Goal: Task Accomplishment & Management: Manage account settings

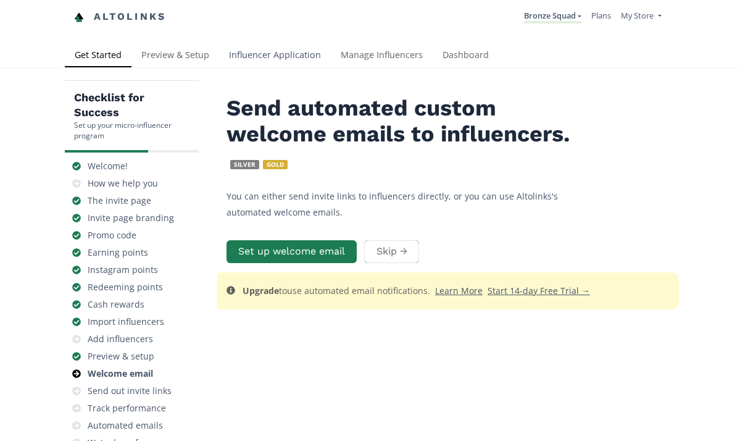
click at [291, 62] on link "Influencer Application" at bounding box center [275, 56] width 112 height 25
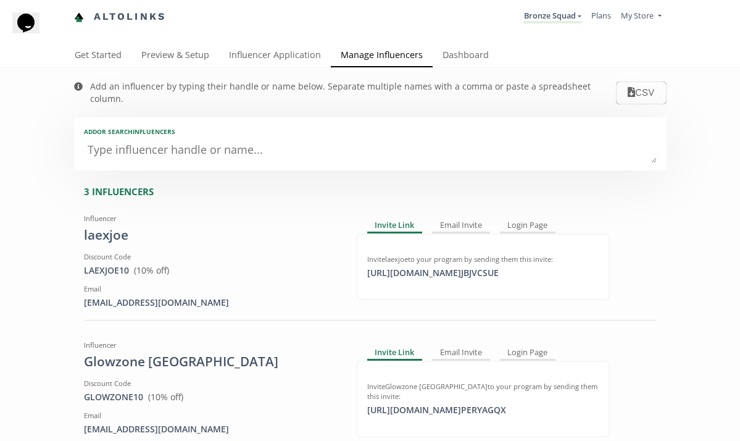
click at [338, 185] on div "3 INFLUENCERS" at bounding box center [375, 191] width 583 height 13
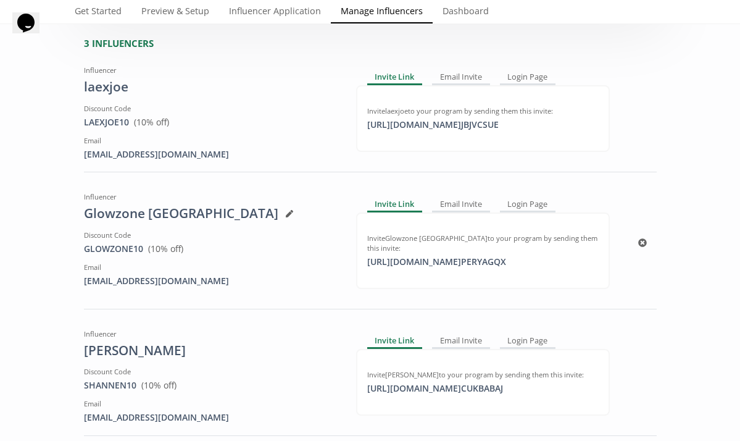
scroll to position [124, 0]
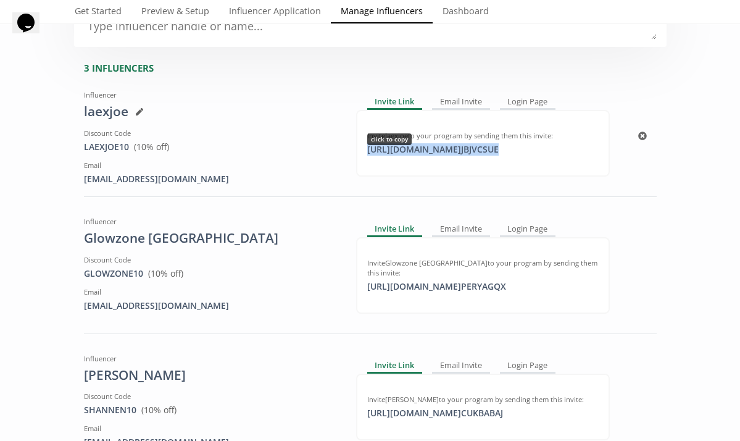
click at [432, 143] on div "[URL][DOMAIN_NAME] JBJVCSUE click to copy" at bounding box center [433, 149] width 146 height 12
copy div "[URL][DOMAIN_NAME] JBJVCSUE"
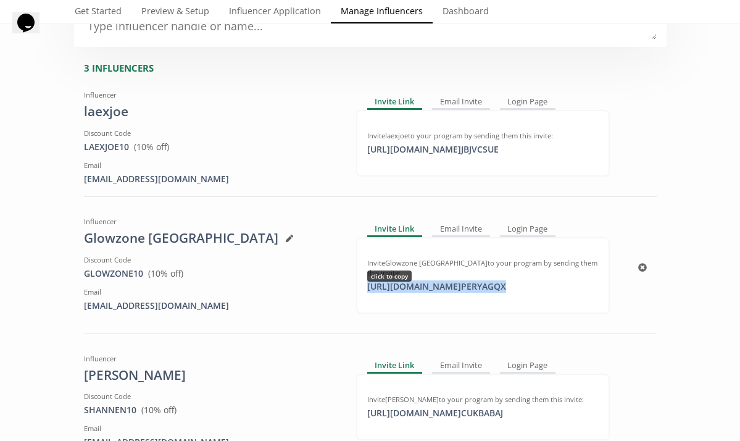
click at [511, 280] on div "https://app.altolinks.com/invite/ PERYAGQX click to copy" at bounding box center [437, 286] width 154 height 12
copy div "https://app.altolinks.com/invite/ PERYAGQX"
click at [461, 280] on div "https://app.altolinks.com/invite/ PERYAGQX copied" at bounding box center [437, 286] width 154 height 12
copy div "https://app.altolinks.com/invite/ PERYAGQX"
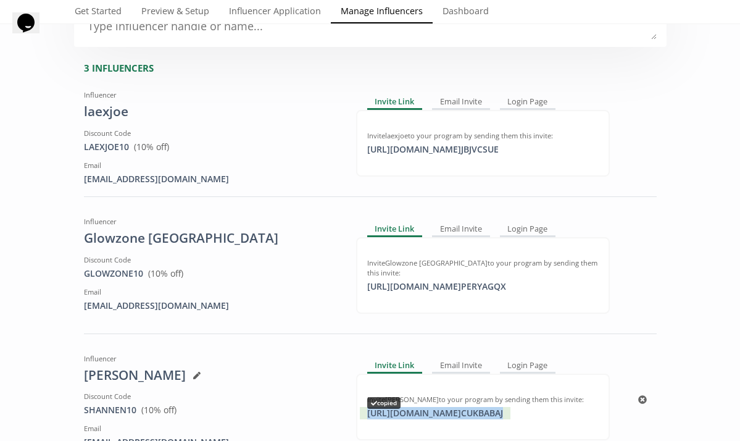
click at [511, 407] on div "https://app.altolinks.com/invite/ CUKBABAJ copied" at bounding box center [435, 413] width 151 height 12
copy div "https://app.altolinks.com/invite/ CUKBABAJ"
click at [376, 14] on link "Manage Influencers" at bounding box center [382, 12] width 102 height 25
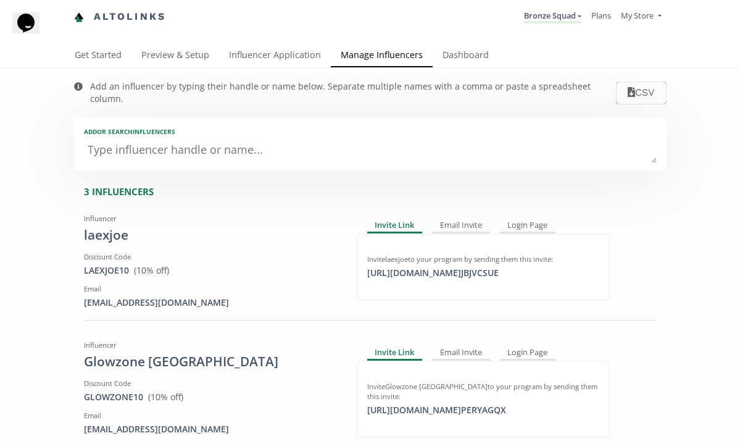
click at [406, 138] on textarea at bounding box center [370, 150] width 573 height 25
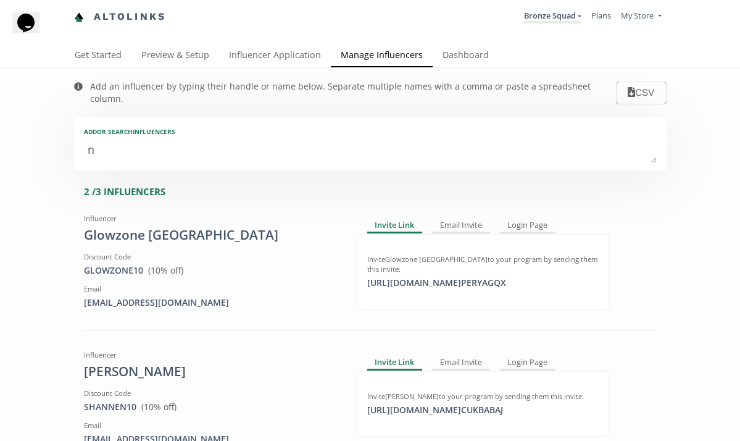
type textarea "ni"
type input "ni"
type input "NI"
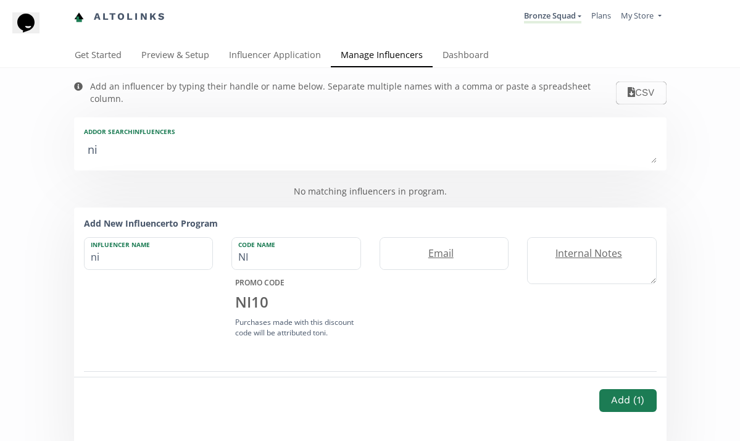
type textarea "nic"
type input "nic"
type input "NIC"
type textarea "nico"
type input "nico"
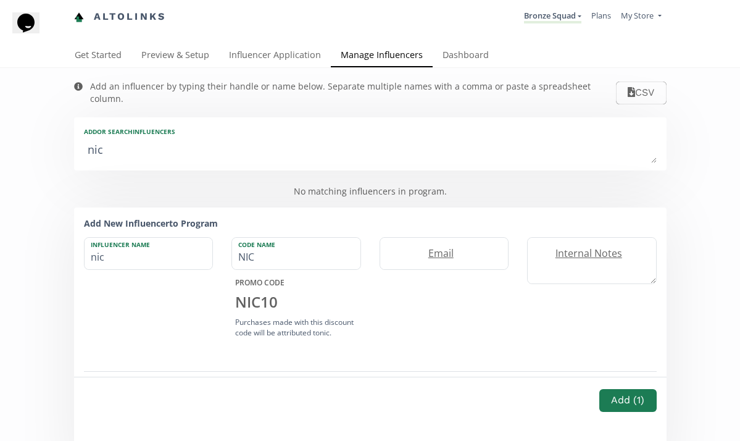
type input "NICO"
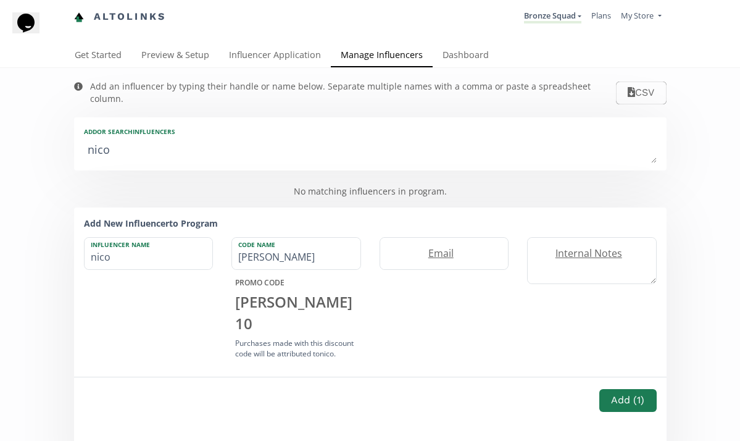
type textarea "nicol"
type input "nicol"
type input "NICOL"
type textarea "nicole"
type input "nicole"
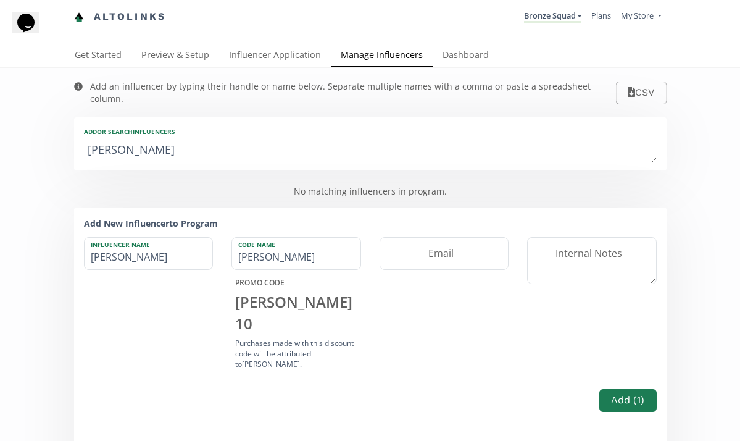
type input "NICOLE"
type textarea "nicoleg"
type input "nicoleg"
type input "NICOLEG"
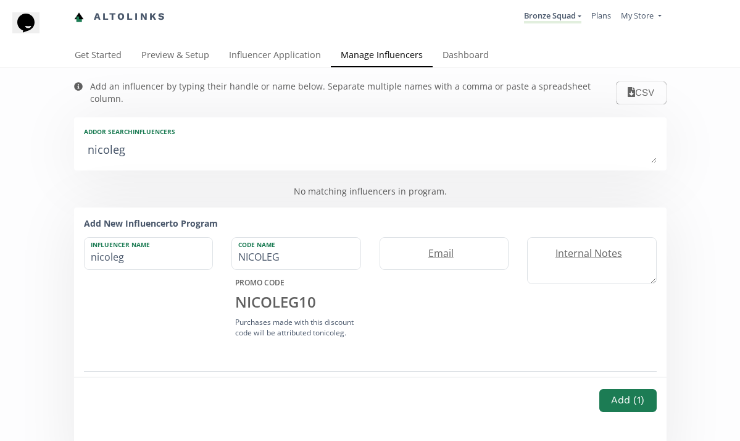
type textarea "[PERSON_NAME]"
type input "[PERSON_NAME]"
type input "NICOLE"
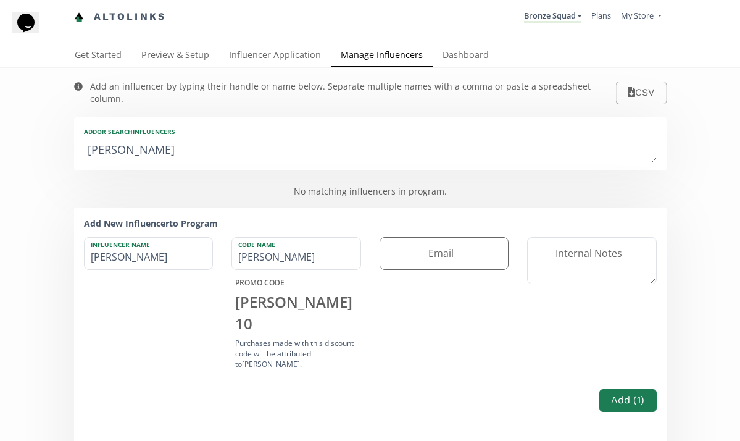
drag, startPoint x: 378, startPoint y: 225, endPoint x: 458, endPoint y: 241, distance: 81.9
click at [458, 246] on label "Email" at bounding box center [438, 253] width 116 height 14
type input "[EMAIL_ADDRESS][DOMAIN_NAME]"
click at [626, 398] on button "Add ( 1 )" at bounding box center [628, 400] width 61 height 27
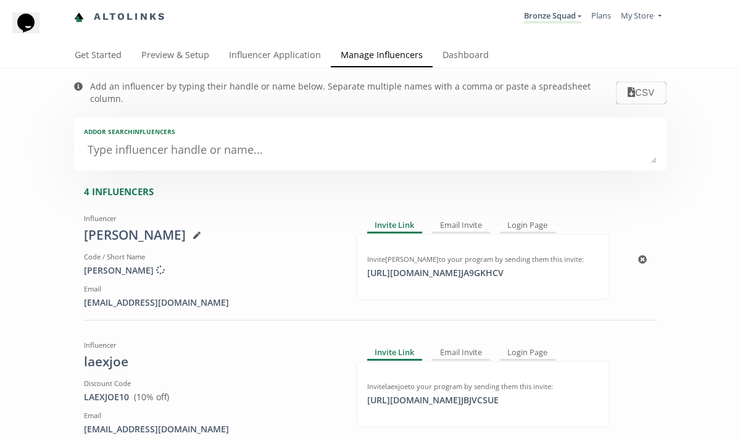
click at [140, 226] on div "Nicole" at bounding box center [211, 235] width 254 height 19
click at [409, 140] on textarea at bounding box center [370, 150] width 573 height 25
type textarea "El"
type input "El"
type input "EL"
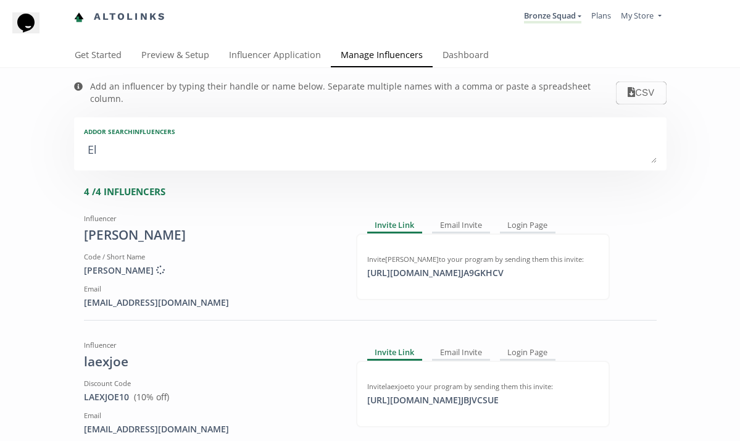
type textarea "Ell"
type input "Ell"
type input "ELL"
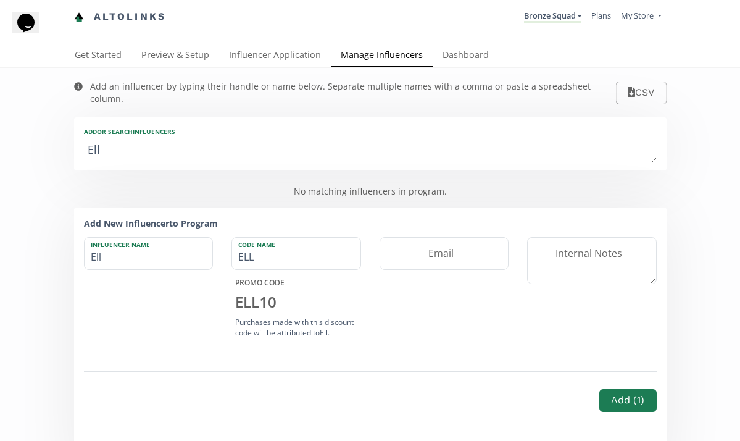
type textarea "Elli"
type input "Elli"
type input "ELLI"
type textarea "Ellie"
type input "Ellie"
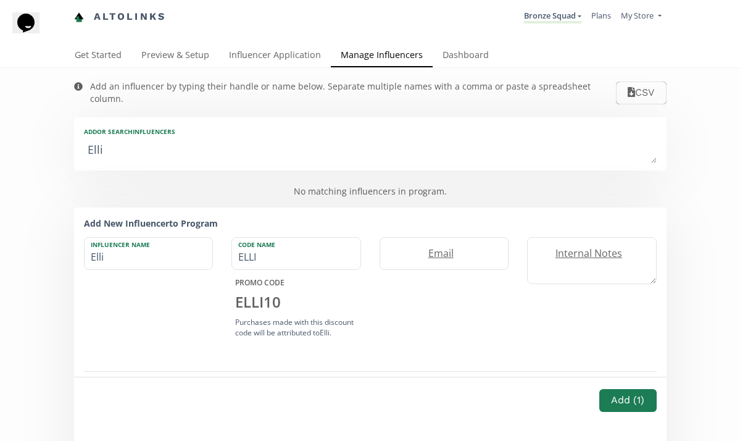
type input "ELLIE"
type textarea "EllieR"
type input "EllieR"
type input "ELLIER"
type textarea "EllieRy"
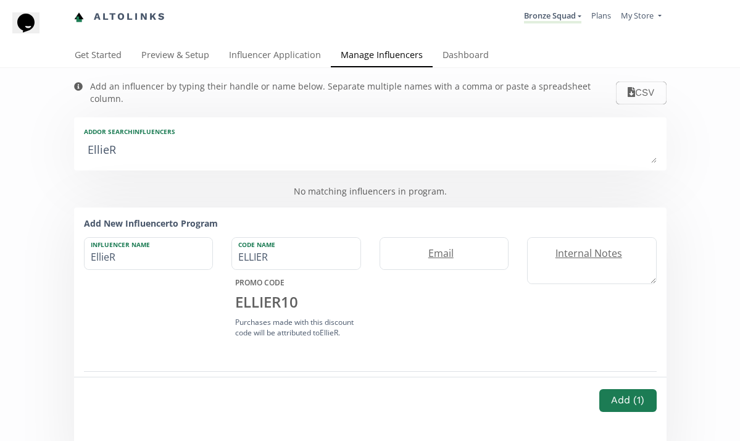
type input "EllieRy"
type input "ELLIERY"
type textarea "EllieRya"
type input "EllieRya"
type input "ELLIERYA"
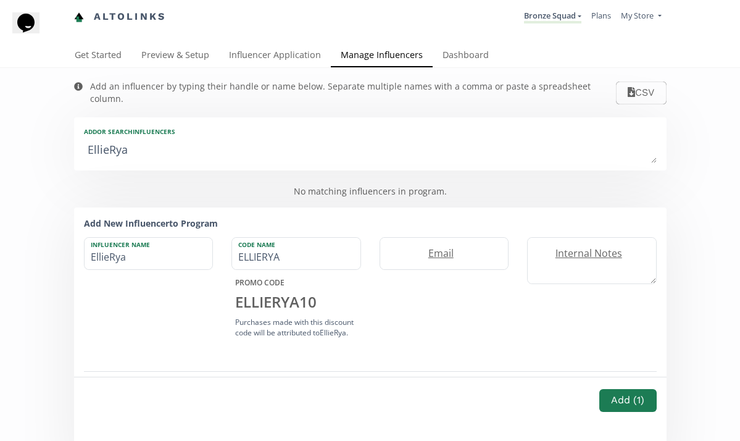
type textarea "EllieRyan"
type input "EllieRyan"
type input "ELLIERYAN"
type textarea "EllieRyan"
click at [107, 248] on input "EllieRyan" at bounding box center [149, 253] width 128 height 31
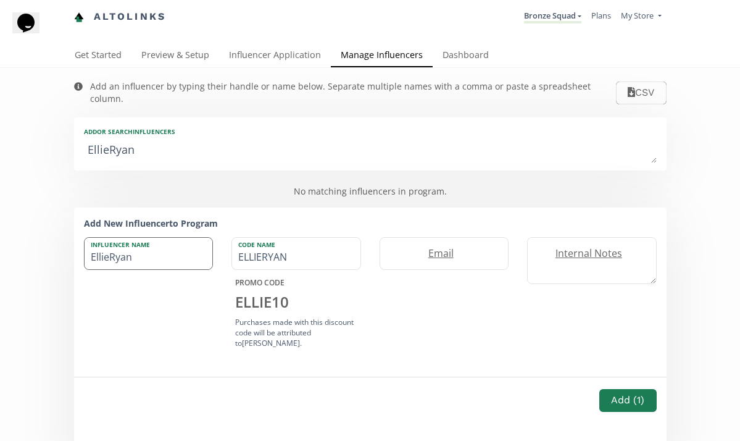
type input "[PERSON_NAME]"
type input "ELLIE"
type input "[PERSON_NAME]"
click at [448, 246] on label "Email" at bounding box center [438, 253] width 116 height 14
type input "e"
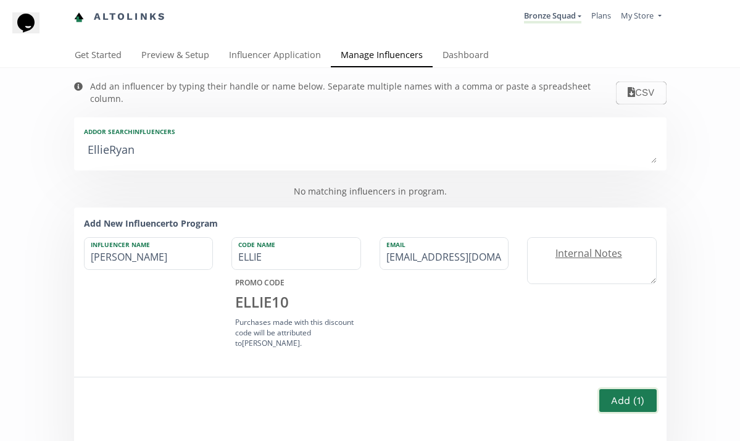
type input "[EMAIL_ADDRESS][DOMAIN_NAME]"
click at [619, 400] on button "Add ( 1 )" at bounding box center [628, 400] width 61 height 27
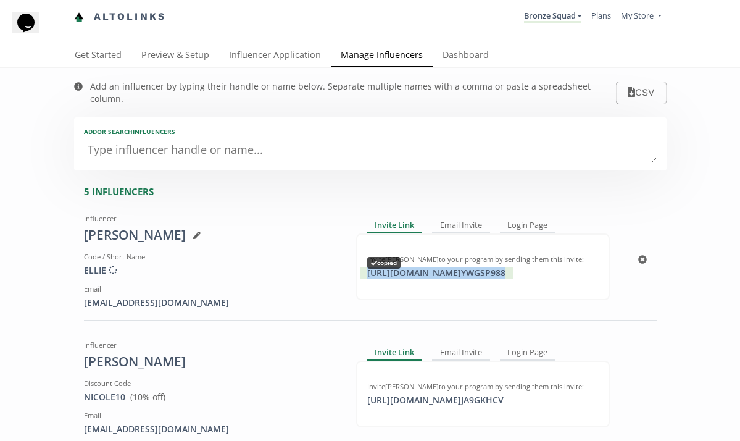
click at [503, 267] on div "[URL][DOMAIN_NAME] YWGSP988 copied" at bounding box center [436, 273] width 153 height 12
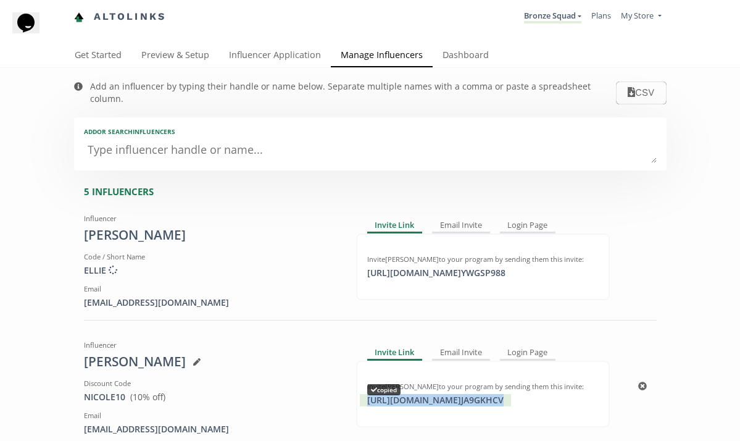
click at [459, 394] on div "[URL][DOMAIN_NAME] JA9GKHCV copied" at bounding box center [435, 400] width 151 height 12
copy div "[URL][DOMAIN_NAME] JA9GKHCV"
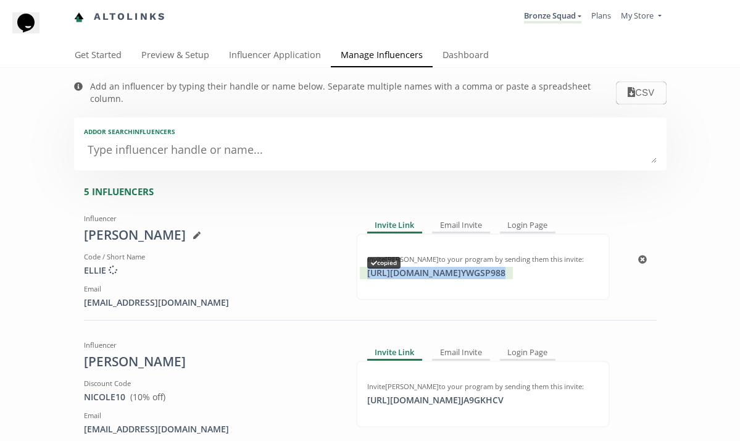
click at [469, 267] on div "[URL][DOMAIN_NAME] YWGSP988 copied" at bounding box center [436, 273] width 153 height 12
copy div "[URL][DOMAIN_NAME] YWGSP988"
click at [341, 185] on div "5 INFLUENCERS" at bounding box center [375, 191] width 583 height 13
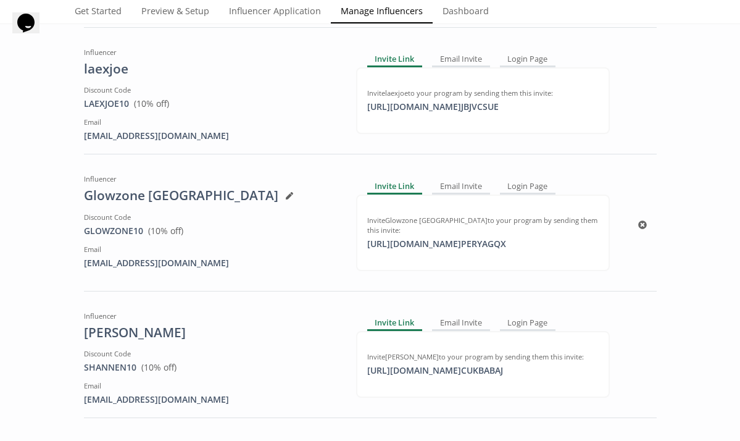
scroll to position [395, 0]
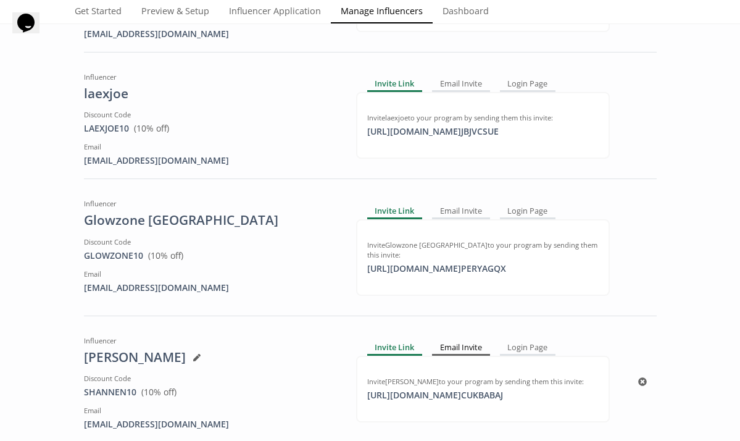
click at [456, 341] on div "Email Invite" at bounding box center [461, 348] width 58 height 15
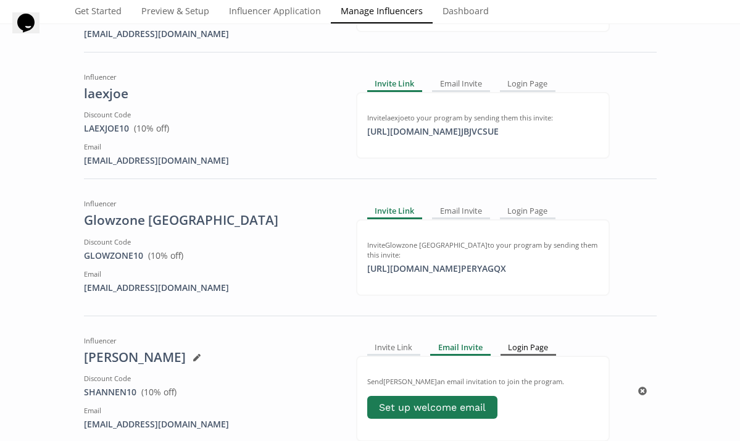
click at [527, 341] on div "Login Page" at bounding box center [529, 348] width 56 height 15
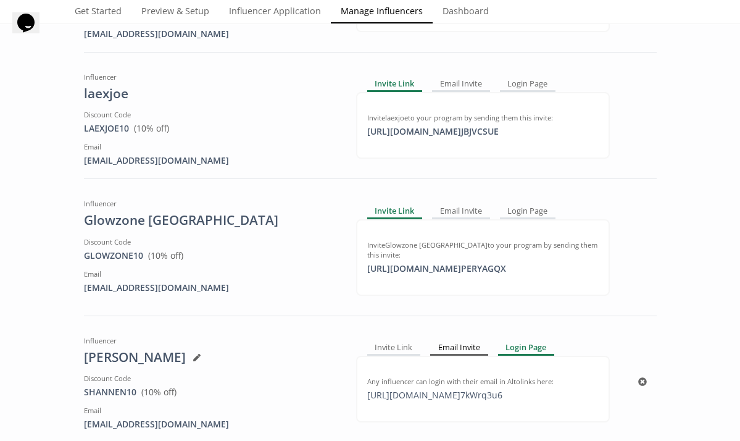
click at [471, 341] on div "Email Invite" at bounding box center [459, 348] width 58 height 15
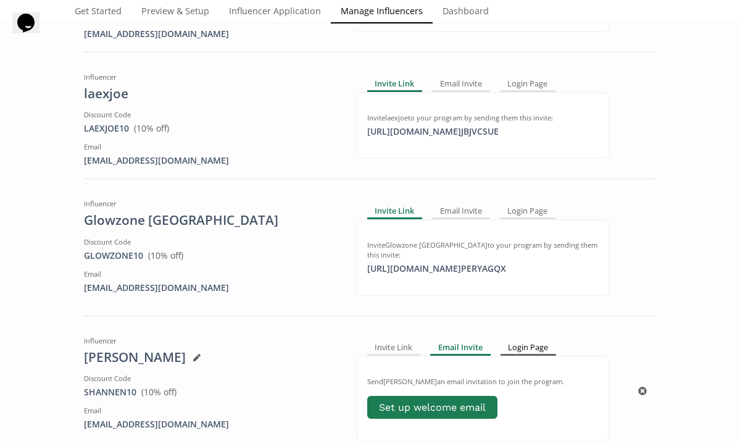
click at [526, 341] on div "Login Page" at bounding box center [529, 348] width 56 height 15
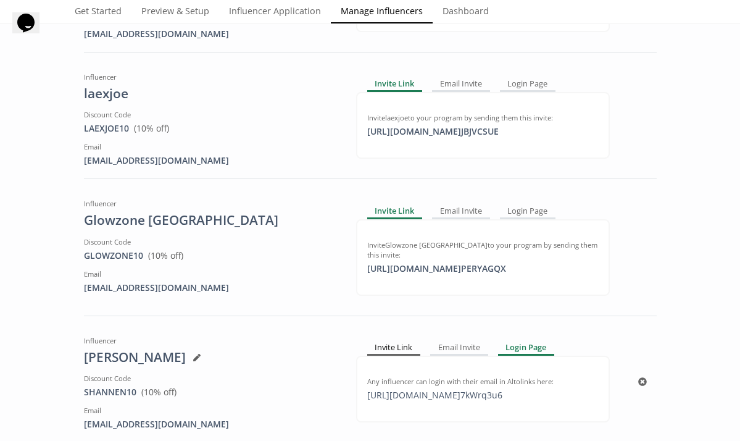
click at [405, 341] on div "Invite Link" at bounding box center [394, 348] width 54 height 15
click at [721, 82] on div "Add an influencer by typing their handle or name below. Separate multiple names…" at bounding box center [370, 70] width 740 height 795
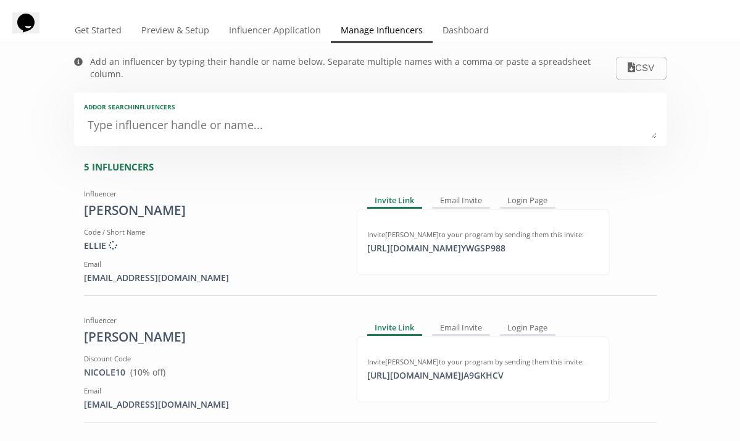
scroll to position [0, 0]
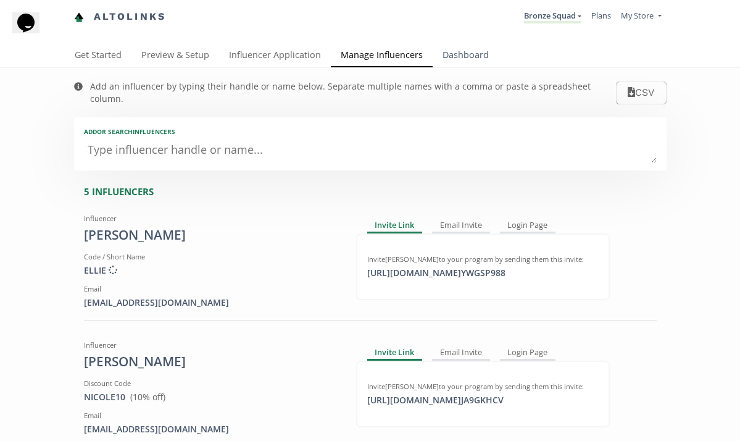
click at [472, 59] on link "Dashboard" at bounding box center [466, 56] width 66 height 25
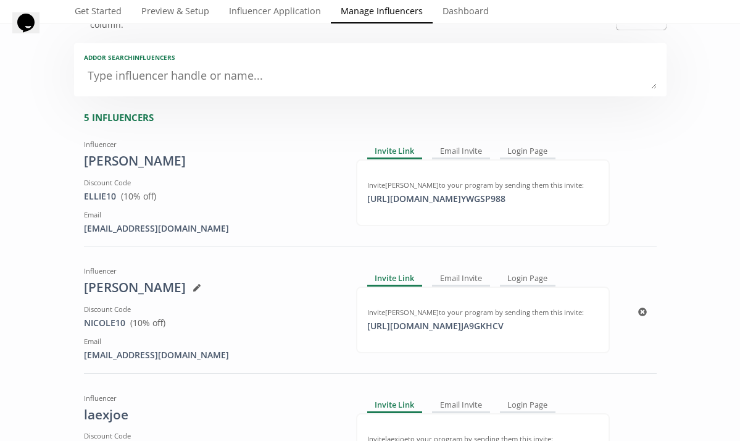
scroll to position [25, 0]
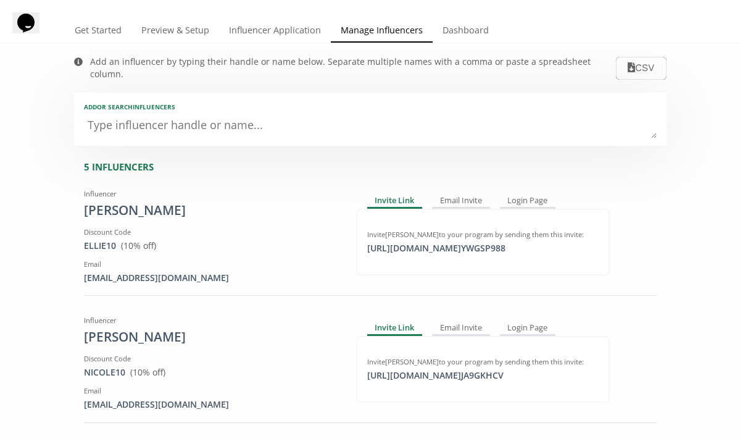
click at [153, 122] on textarea at bounding box center [370, 126] width 573 height 25
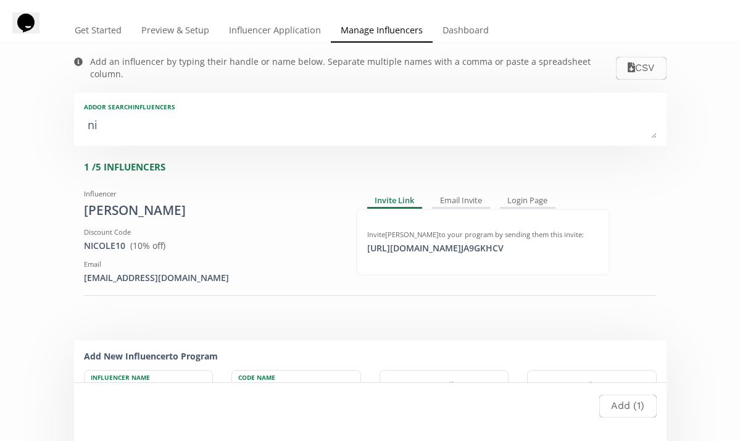
type textarea "nik"
type input "nik"
type input "NIK"
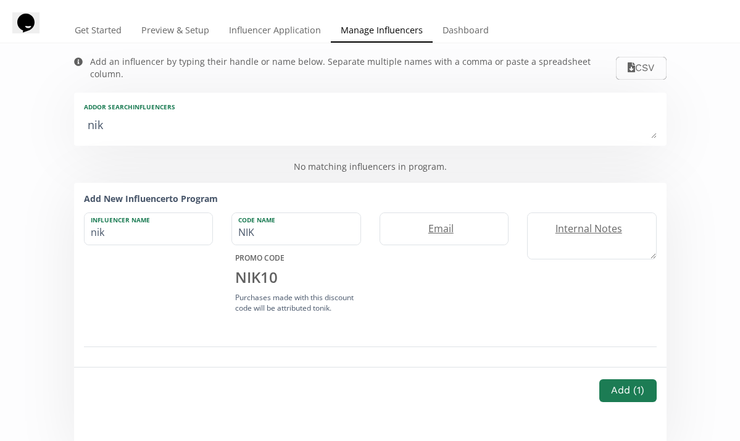
type textarea "niki"
type input "niki"
type input "NIKI"
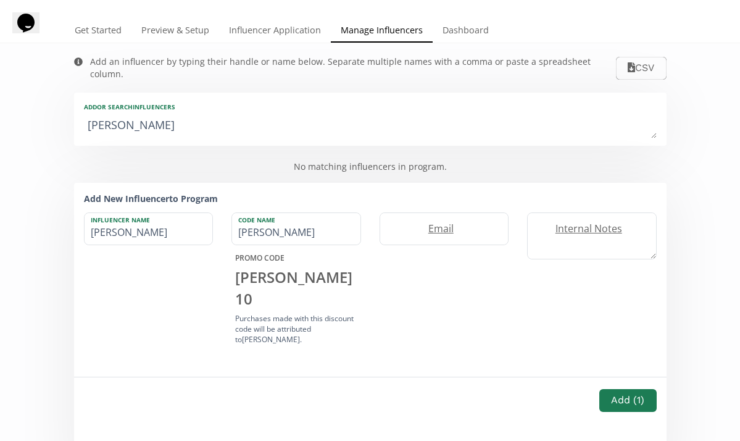
type textarea "nikit"
type input "nikit"
type input "NIKIT"
type textarea "nikita"
type input "nikita"
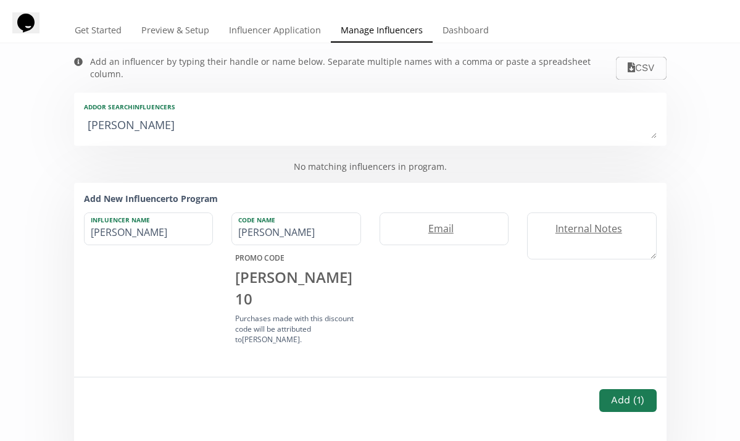
type input "[MEDICAL_DATA]"
type textarea "nikita o"
type input "nikita o"
type textarea "nikita oG"
type input "nikita oG"
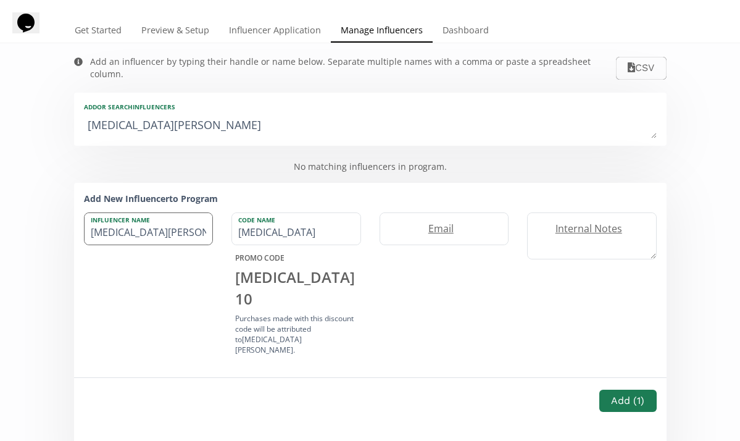
type textarea "nikita oG"
click at [162, 228] on input "nikita oG" at bounding box center [149, 228] width 128 height 31
type input "nikit"
type input "NIKIT"
type input "niki"
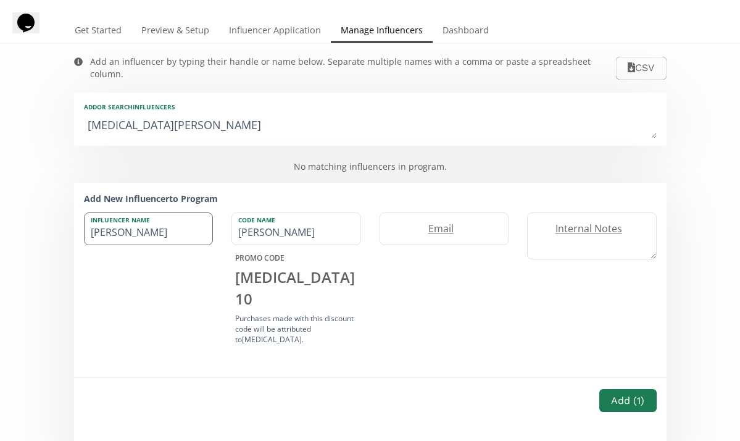
type input "NIKI"
type input "nik"
type input "NIK"
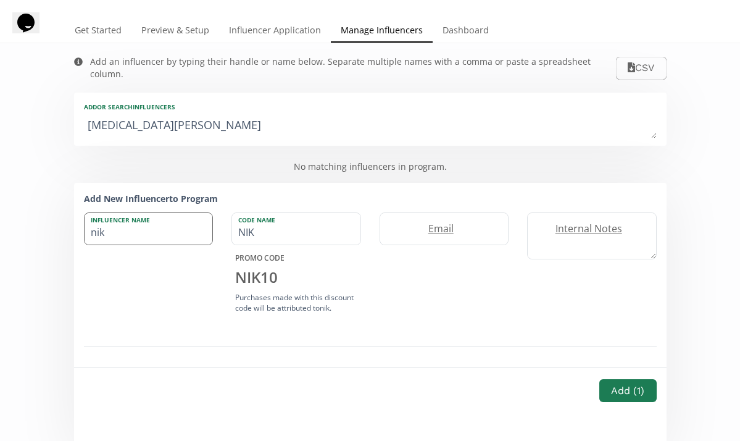
type input "ni"
type input "NI"
type input "n"
type input "N"
type input "M"
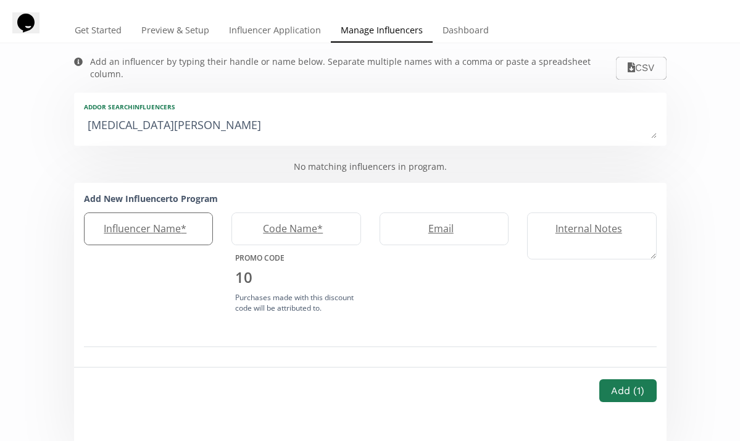
type input "M"
type input "Mi"
type input "MI"
type input "Mik"
type input "MIK"
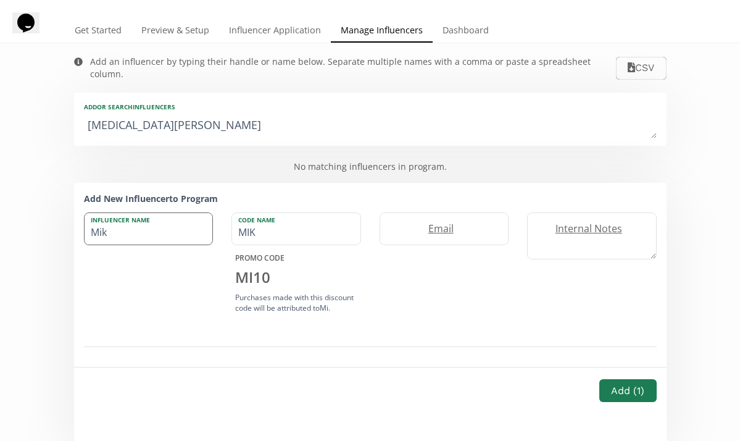
type input "Miki"
type input "MIKI"
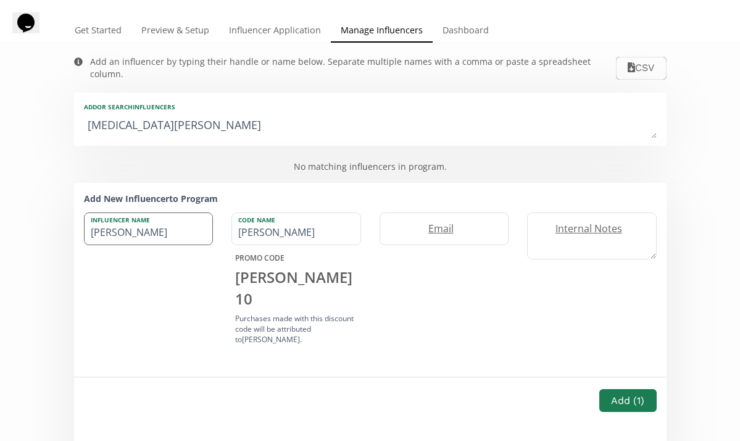
type input "Mik"
type input "MIK"
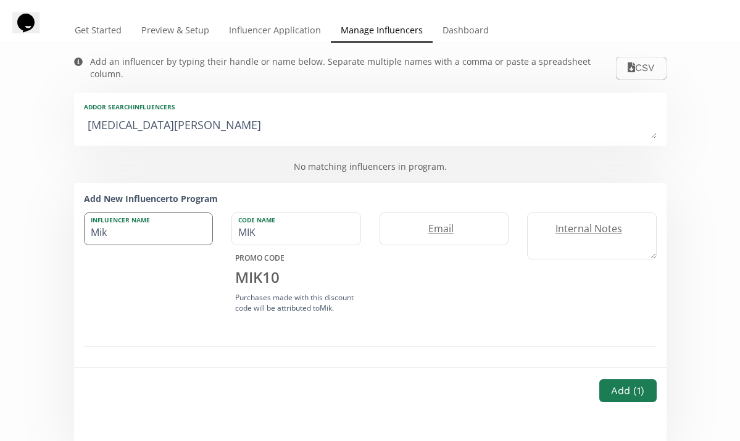
type input "Mi"
type input "MI"
type input "M"
type input "N"
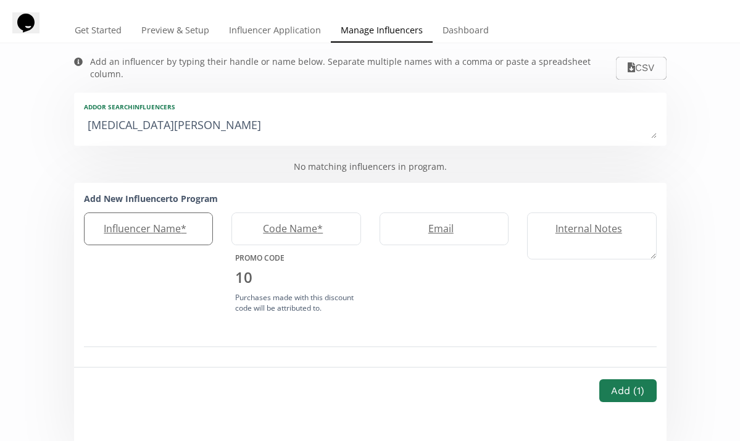
type input "N"
type input "Ni"
type input "NI"
type input "Nik"
type input "NIK"
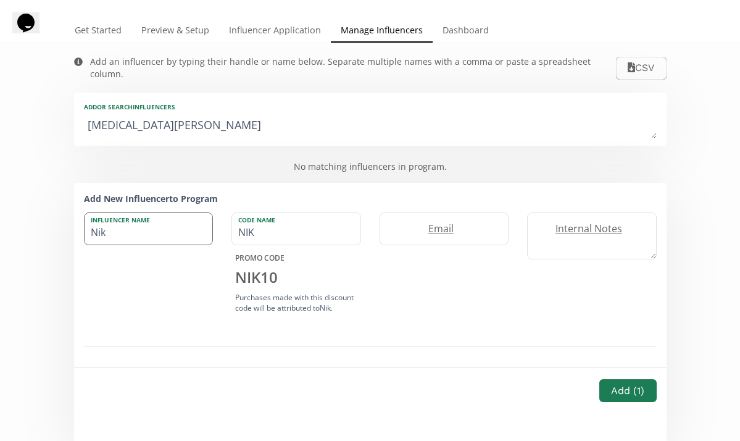
type input "Niki"
type input "NIKI"
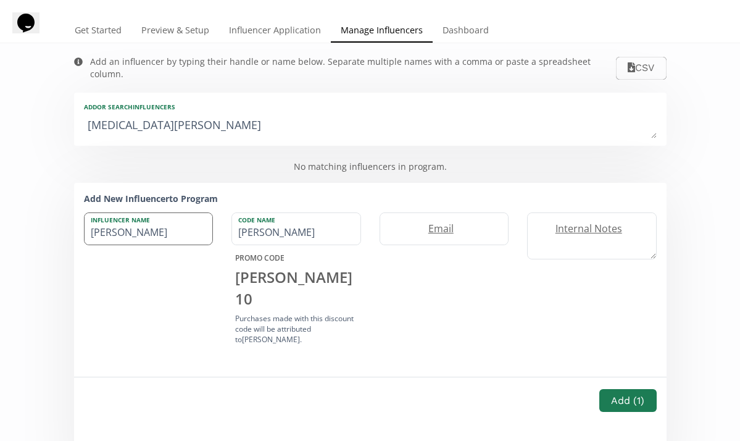
type input "Nikit"
type input "NIKIT"
type input "Nikita"
type input "[MEDICAL_DATA]"
type input "[MEDICAL_DATA][PERSON_NAME]"
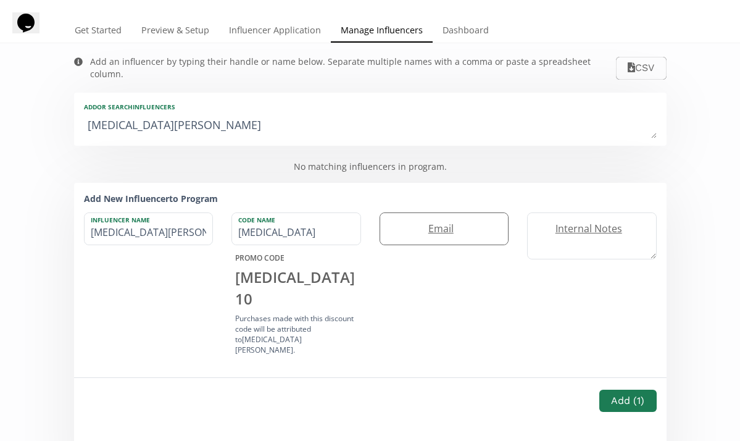
click at [404, 222] on label "Email" at bounding box center [438, 229] width 116 height 14
type input "[EMAIL_ADDRESS][DOMAIN_NAME]"
click at [626, 390] on button "Add ( 1 )" at bounding box center [628, 400] width 61 height 27
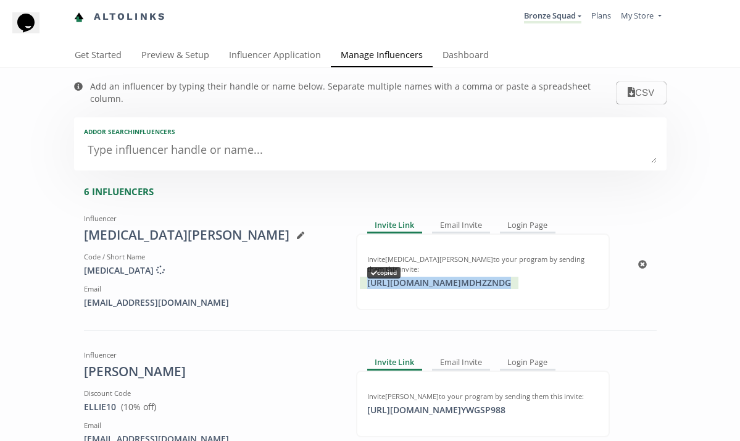
click at [519, 277] on div "[URL][DOMAIN_NAME] MDHZZNDG copied" at bounding box center [439, 283] width 159 height 12
